Goal: Task Accomplishment & Management: Use online tool/utility

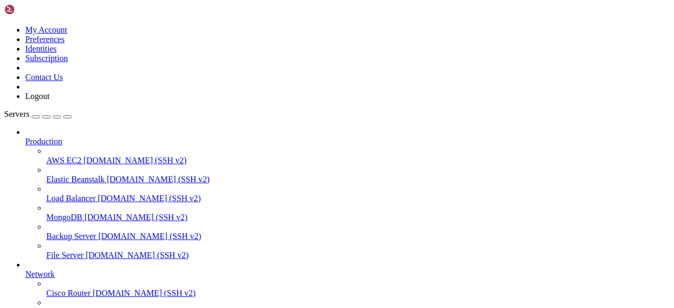
scroll to position [5, 1]
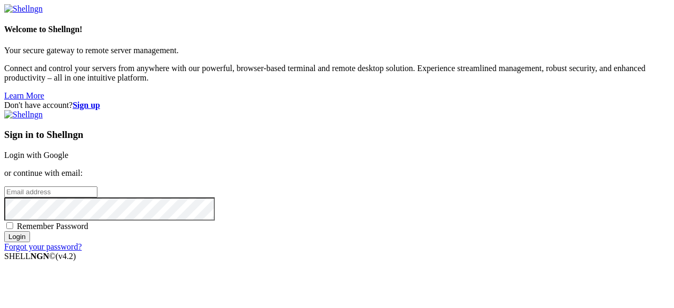
click at [68, 151] on link "Login with Google" at bounding box center [36, 155] width 64 height 9
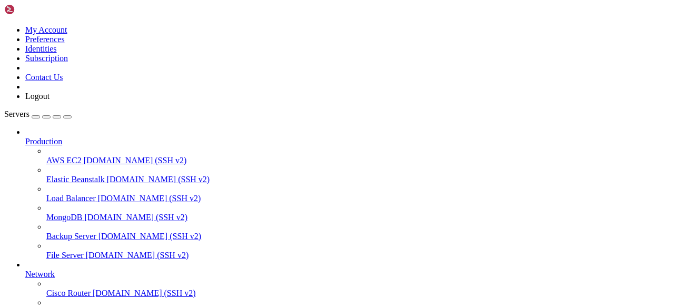
scroll to position [34510, 0]
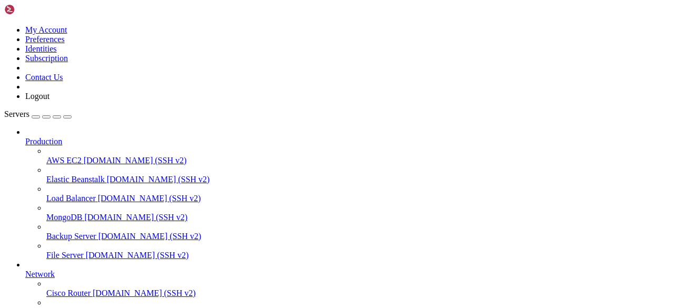
scroll to position [35135, 0]
